Goal: Task Accomplishment & Management: Complete application form

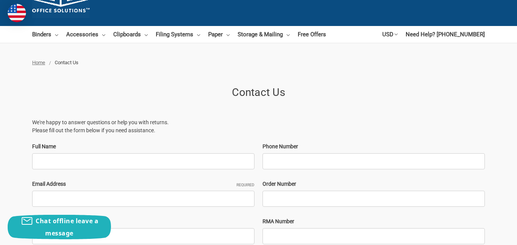
scroll to position [115, 0]
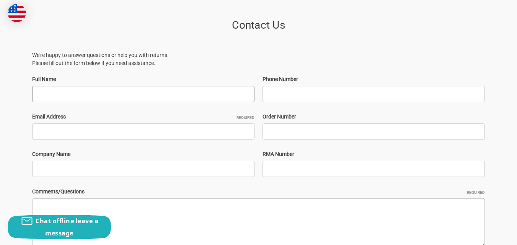
click at [74, 97] on input "Full Name" at bounding box center [143, 94] width 222 height 16
type input "[PERSON_NAME]"
type input "8454479454"
type input "[EMAIL_ADDRESS][DOMAIN_NAME]"
type input "Digital Marketing Agency"
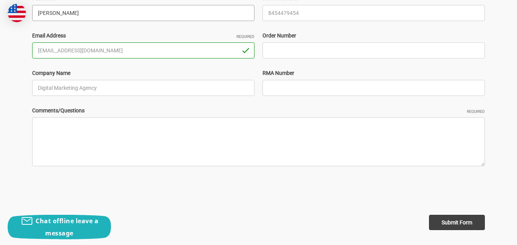
scroll to position [230, 0]
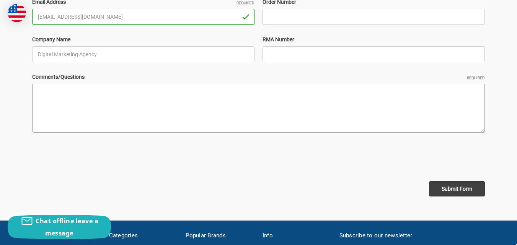
click at [112, 120] on textarea "Comments/Questions Required" at bounding box center [258, 108] width 453 height 49
paste textarea ""Hello, Following the completion of your website, we conducted a quick backend …"
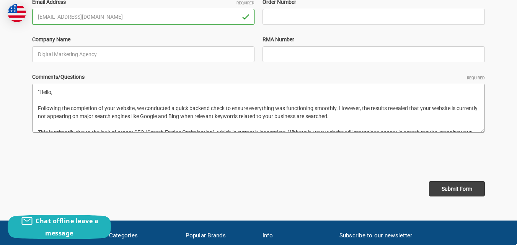
scroll to position [52, 0]
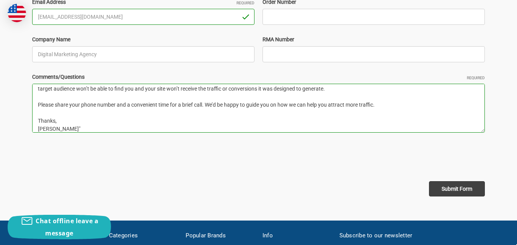
type textarea ""Hello, Following the completion of your website, we conducted a quick backend …"
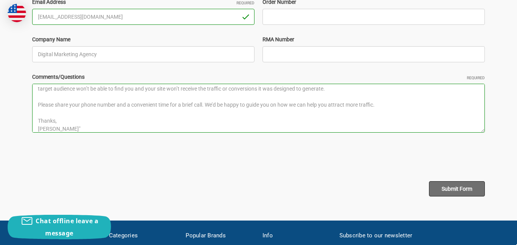
click at [460, 193] on input "Submit Form" at bounding box center [457, 188] width 56 height 15
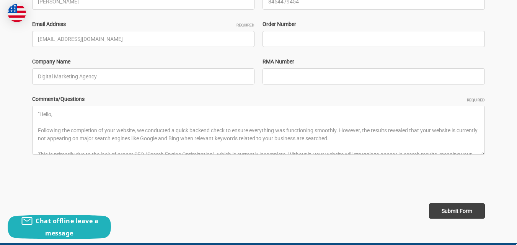
scroll to position [52, 0]
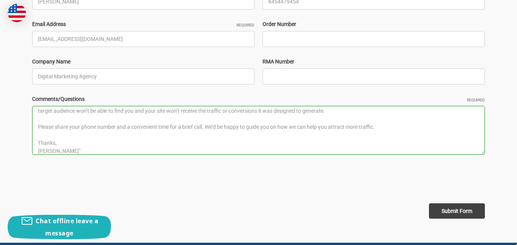
type textarea ""Hello, Following the completion of your website, we conducted a quick backend …"
click at [464, 211] on input "Submit Form" at bounding box center [457, 211] width 56 height 15
